Goal: Navigation & Orientation: Find specific page/section

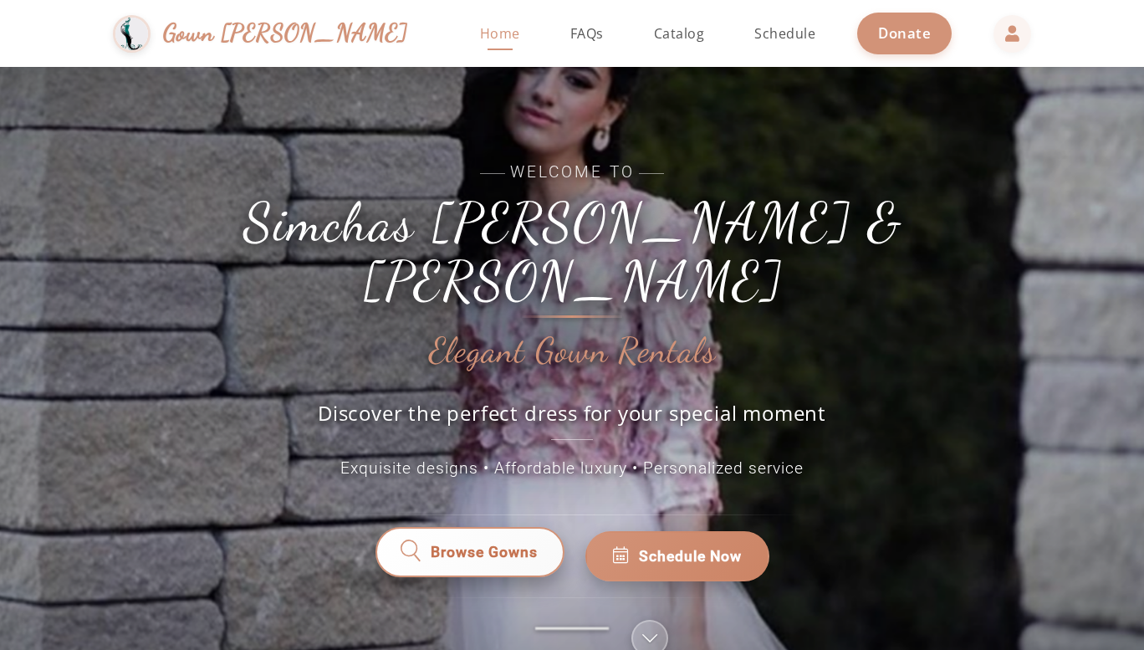
click at [488, 545] on span "Browse Gowns" at bounding box center [484, 556] width 108 height 23
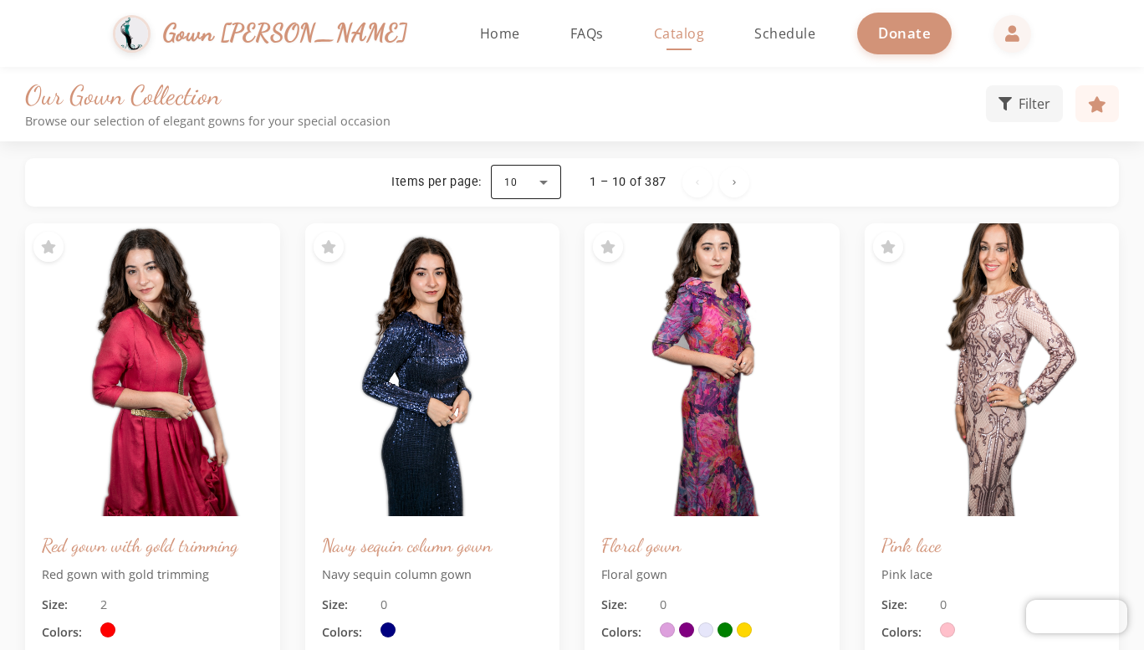
click at [551, 192] on div at bounding box center [526, 182] width 70 height 40
click at [1081, 173] on div at bounding box center [572, 325] width 1144 height 650
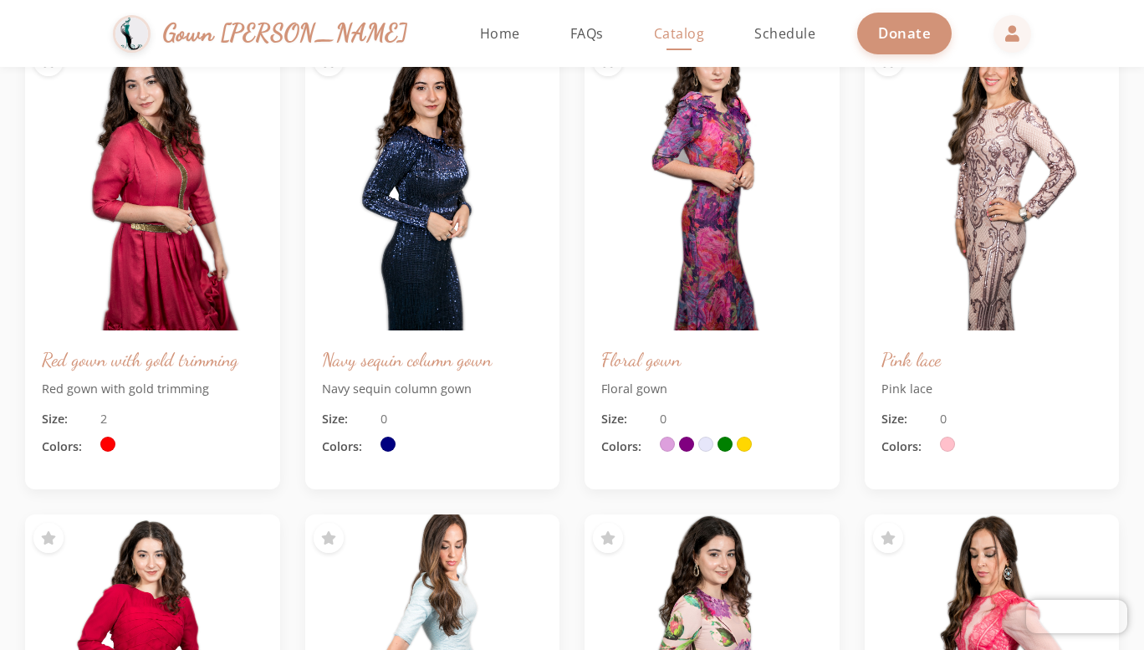
scroll to position [185, 0]
click at [480, 25] on span "Home" at bounding box center [500, 33] width 40 height 18
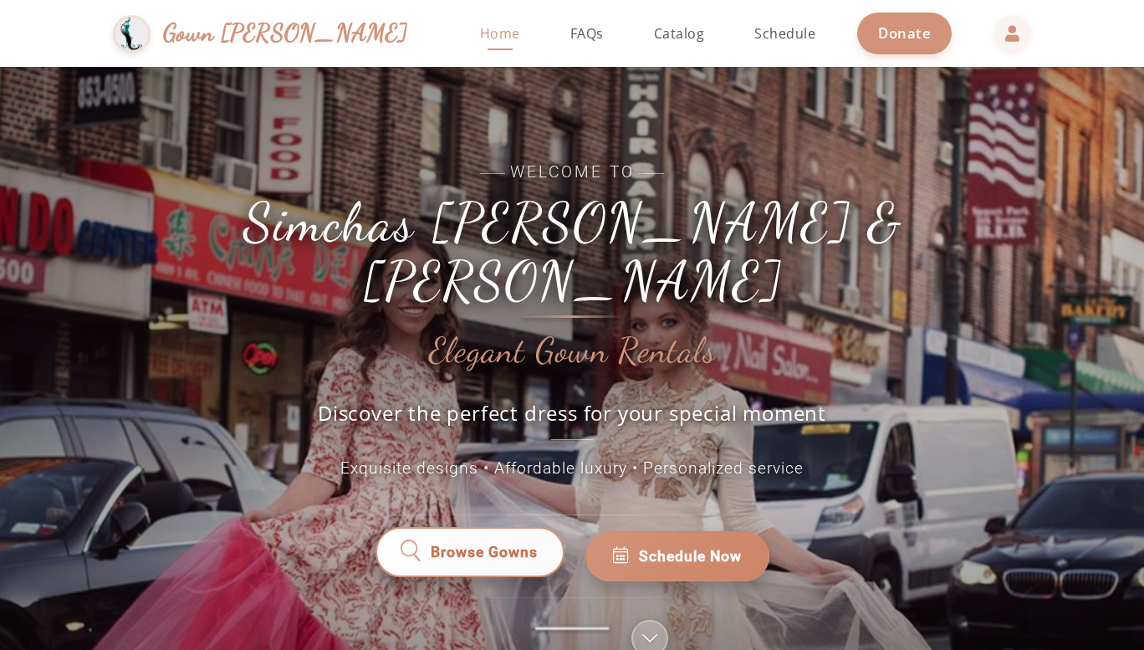
click at [508, 541] on link "Browse Gowns" at bounding box center [470, 556] width 190 height 50
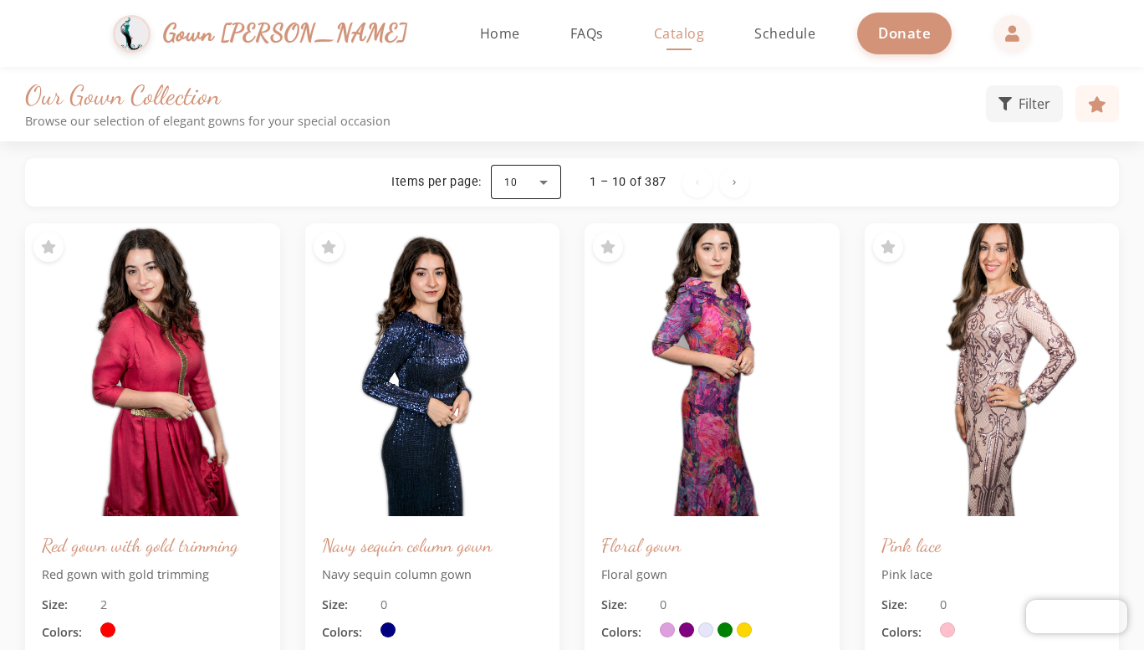
click at [547, 201] on div at bounding box center [526, 182] width 70 height 40
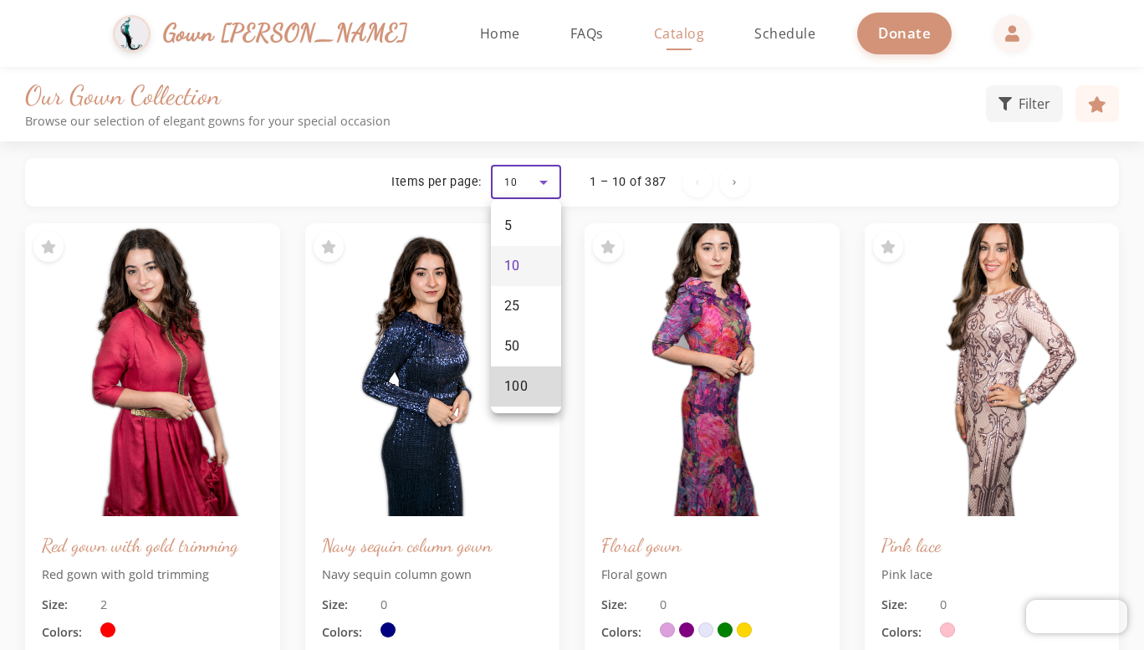
click at [534, 386] on mat-option "100" at bounding box center [526, 386] width 70 height 40
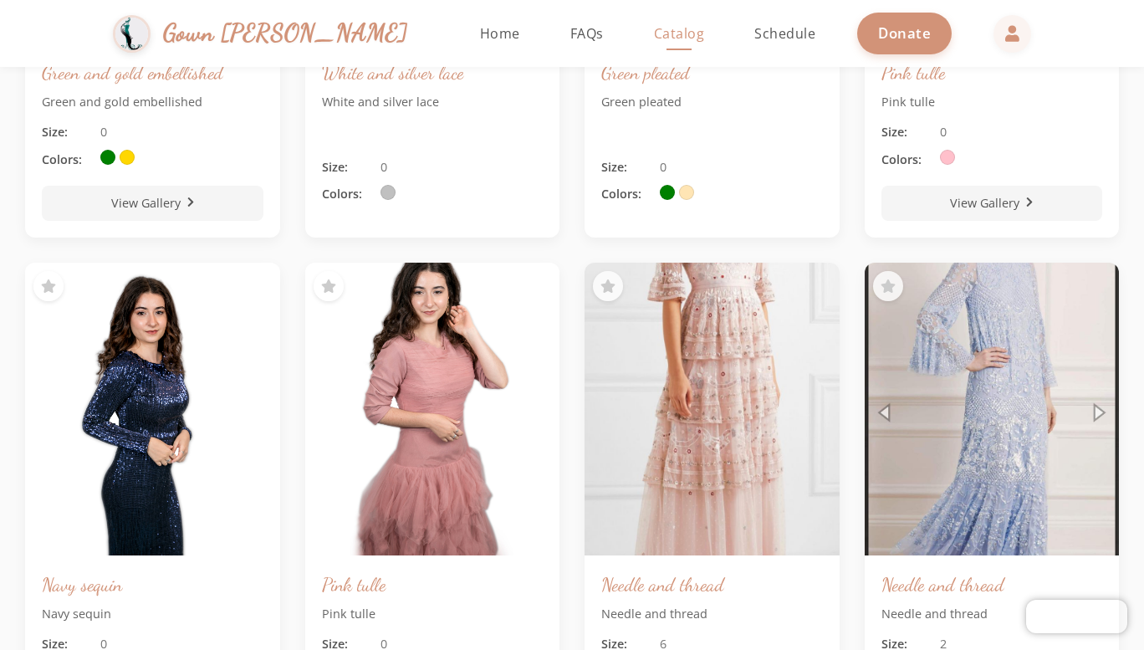
scroll to position [1908, 0]
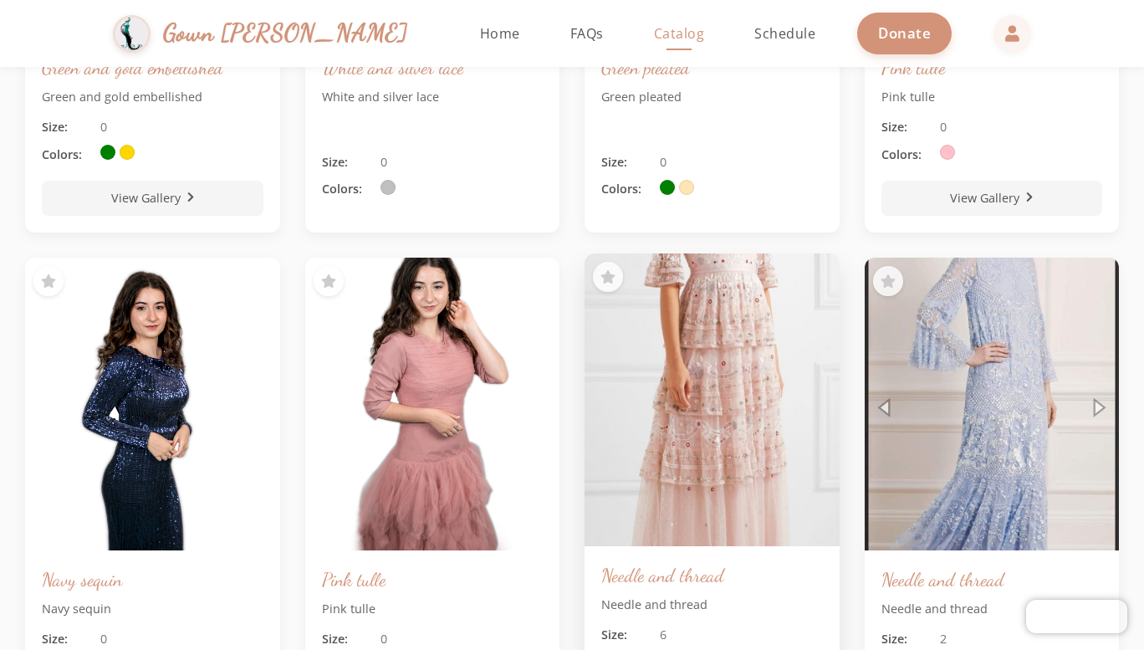
click at [746, 400] on img at bounding box center [712, 400] width 268 height 308
click at [750, 373] on img at bounding box center [712, 400] width 268 height 308
click at [721, 346] on img at bounding box center [712, 400] width 268 height 308
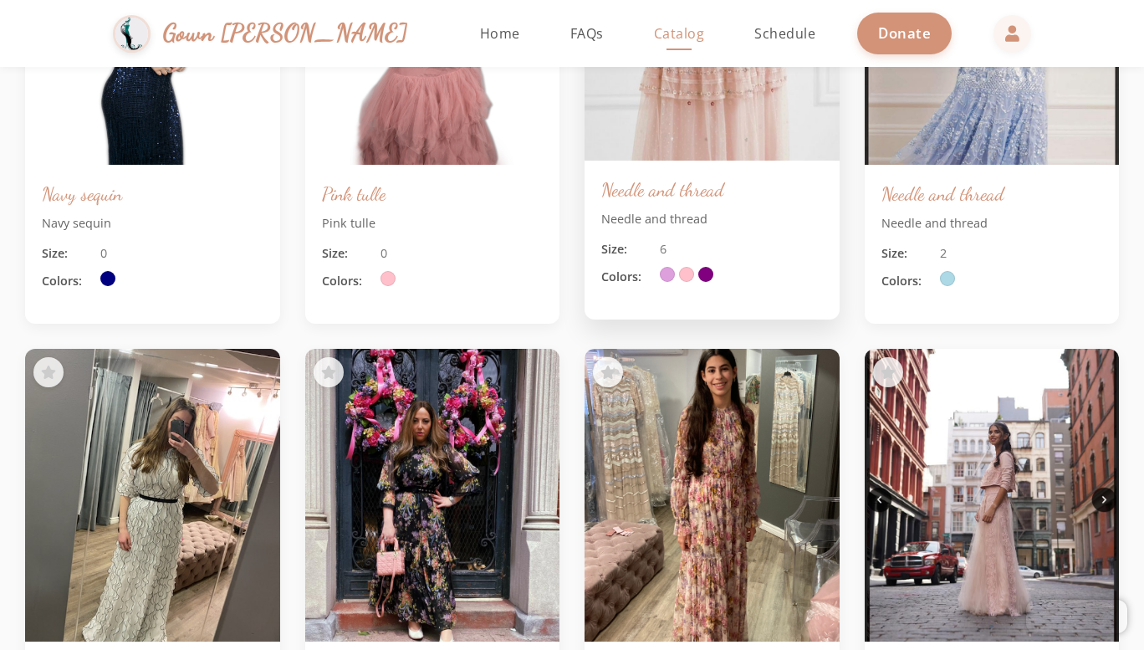
scroll to position [2291, 0]
